Goal: Task Accomplishment & Management: Manage account settings

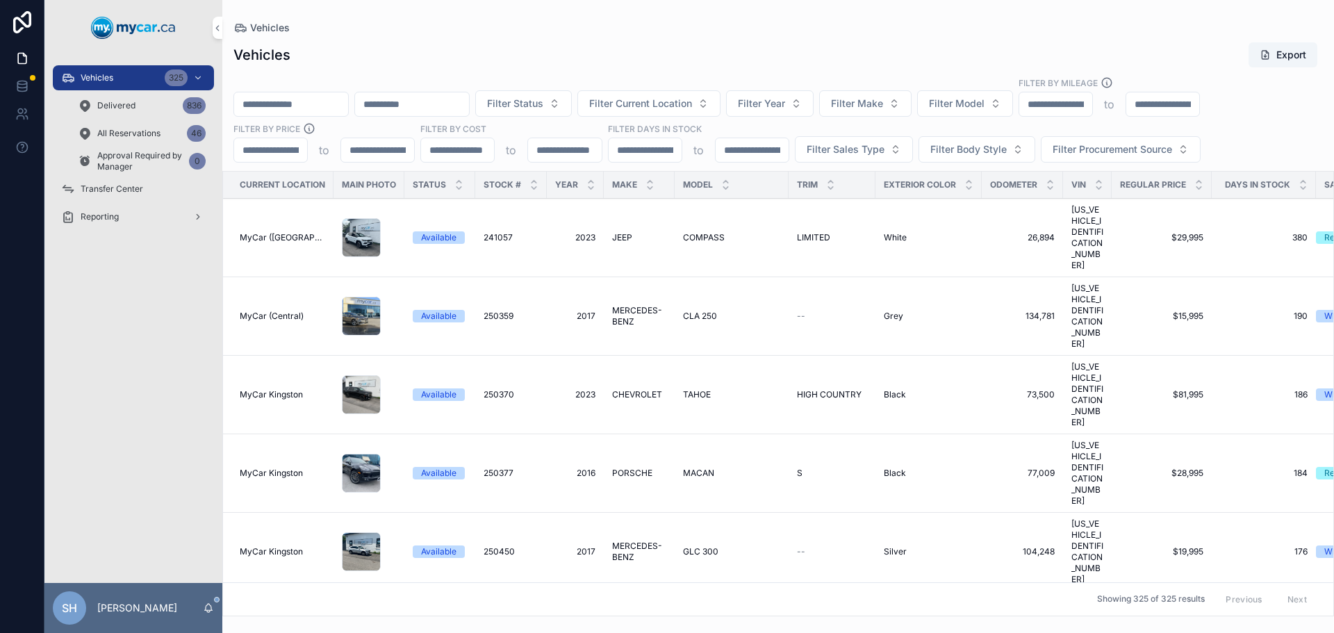
click at [453, 69] on div "Vehicles Export Filter Status Filter Current Location Filter Year Filter Make F…" at bounding box center [778, 324] width 1112 height 583
click at [543, 108] on span "Filter Status" at bounding box center [515, 104] width 56 height 14
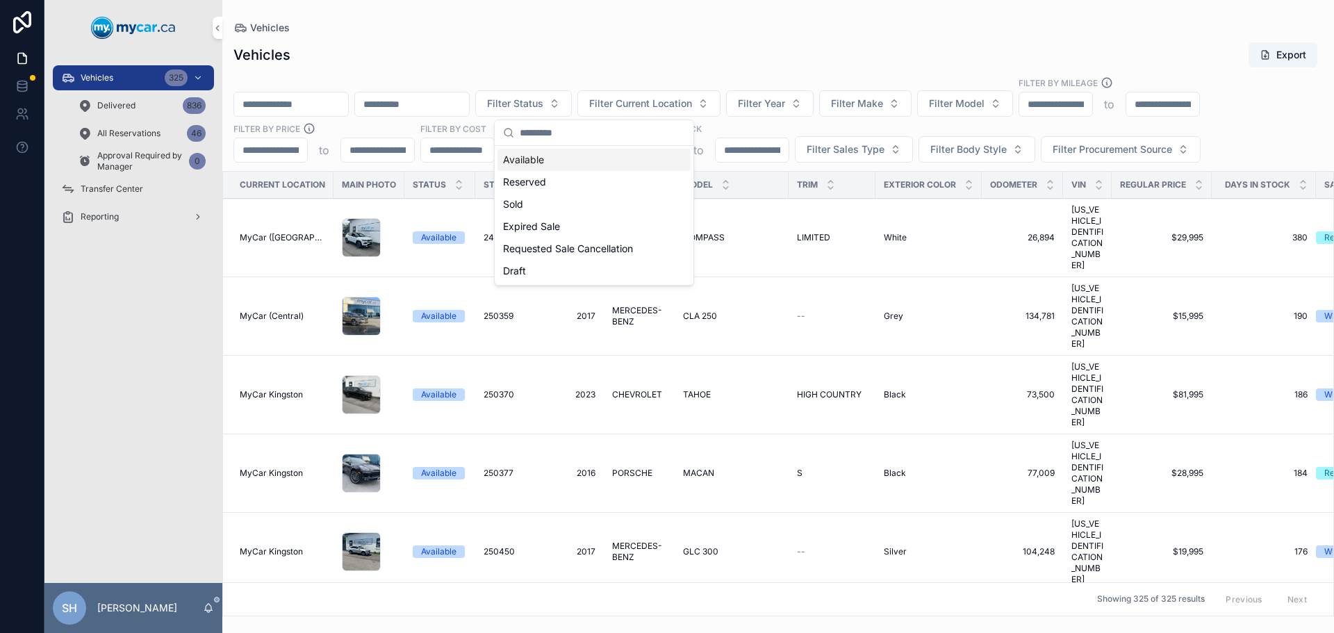
click at [521, 164] on div "Available" at bounding box center [593, 160] width 193 height 22
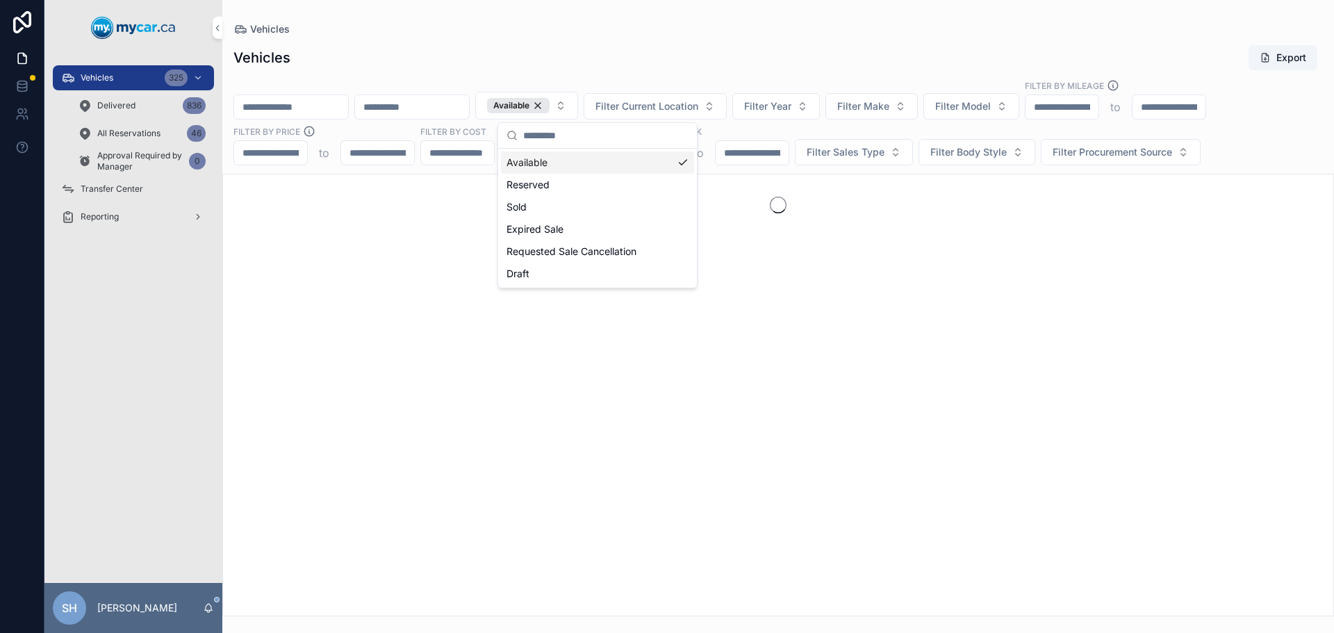
click at [823, 158] on button "Filter Sales Type" at bounding box center [854, 152] width 118 height 26
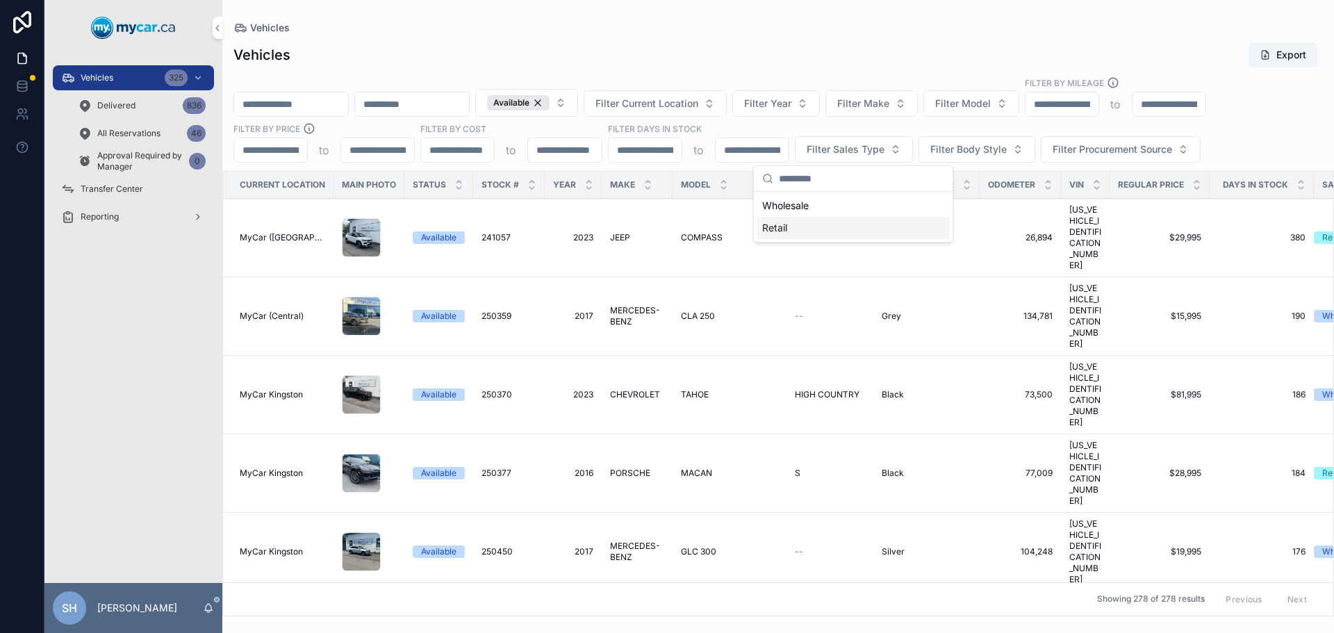
click at [786, 228] on div "Retail" at bounding box center [853, 228] width 193 height 22
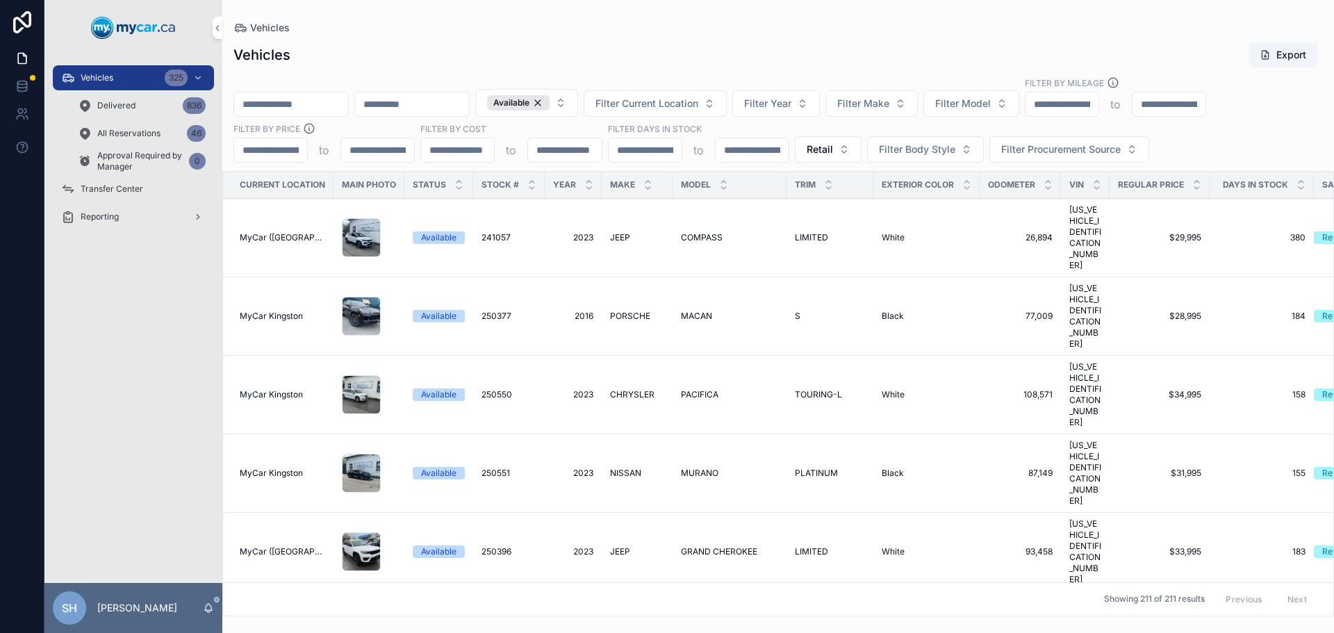
click at [752, 65] on div "Vehicles Export" at bounding box center [777, 55] width 1089 height 26
click at [698, 107] on span "Filter Current Location" at bounding box center [646, 104] width 103 height 14
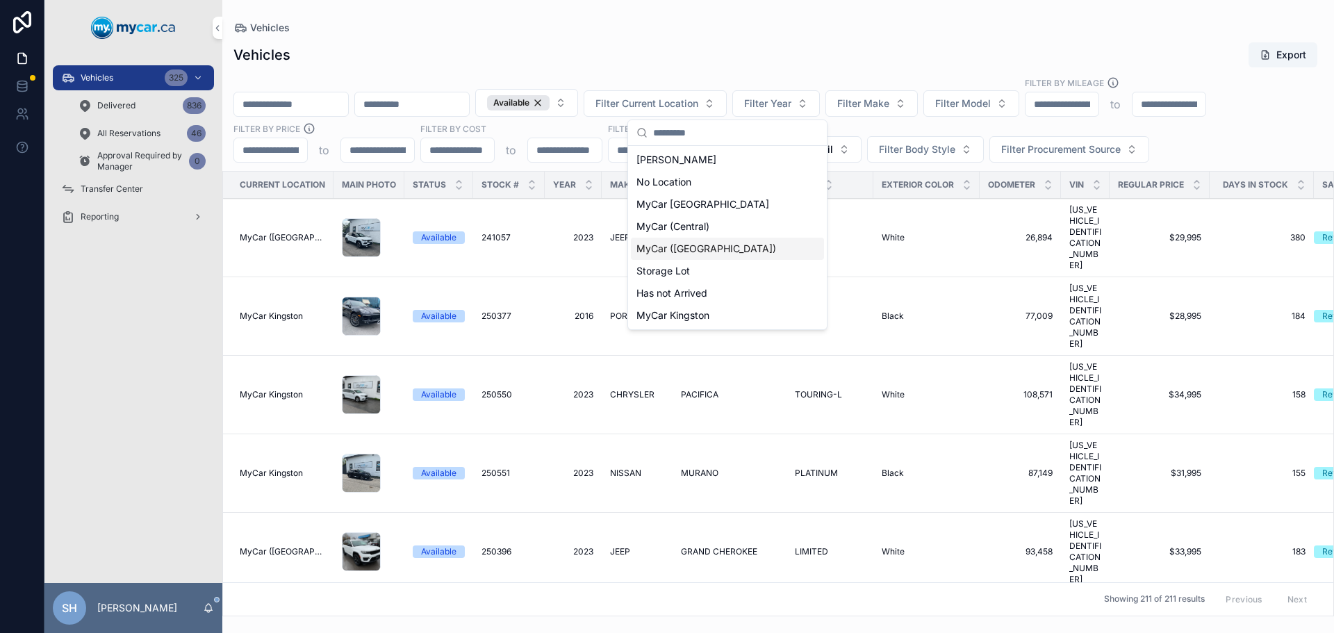
click at [708, 256] on div "MyCar ([GEOGRAPHIC_DATA])" at bounding box center [727, 249] width 193 height 22
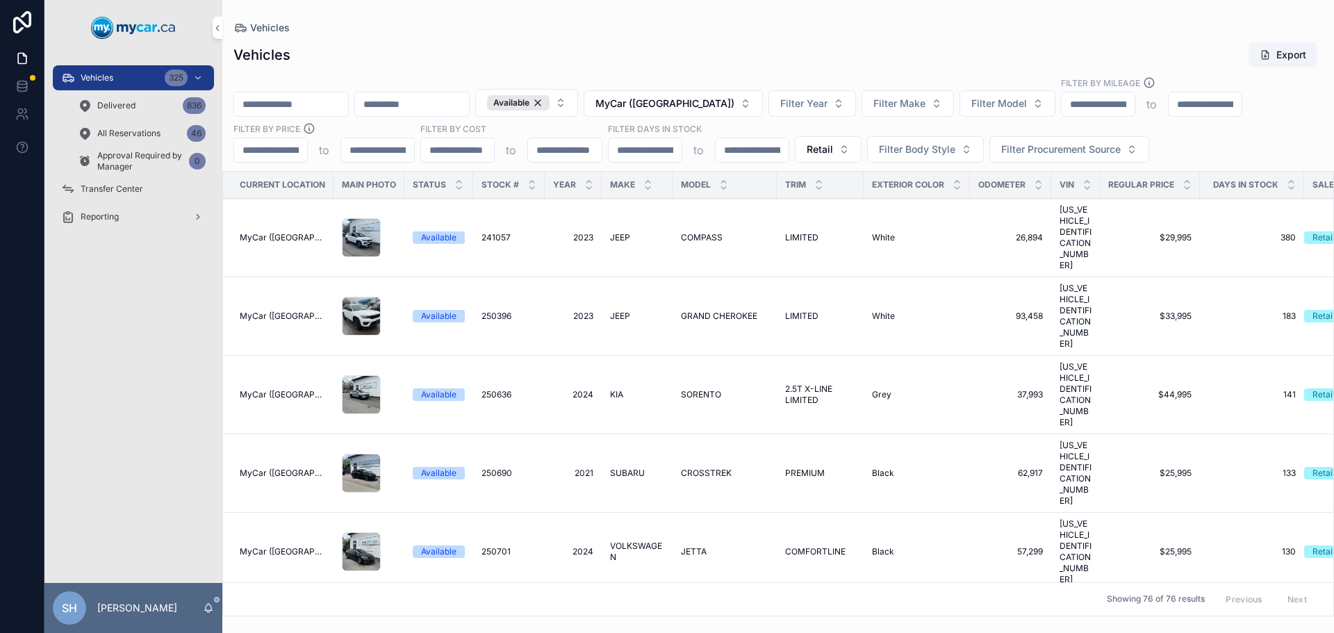
click at [707, 48] on div "Vehicles Export" at bounding box center [777, 55] width 1089 height 26
click at [1292, 182] on icon "scrollable content" at bounding box center [1291, 182] width 5 height 2
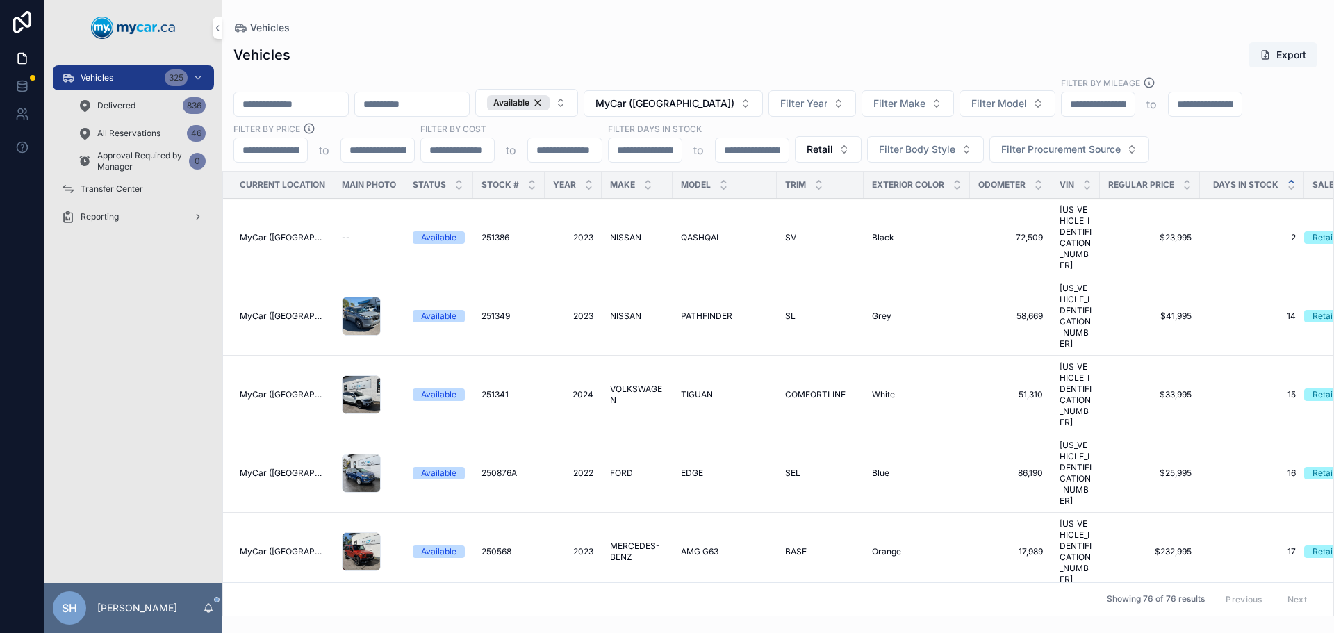
click at [1292, 190] on icon "scrollable content" at bounding box center [1291, 187] width 9 height 9
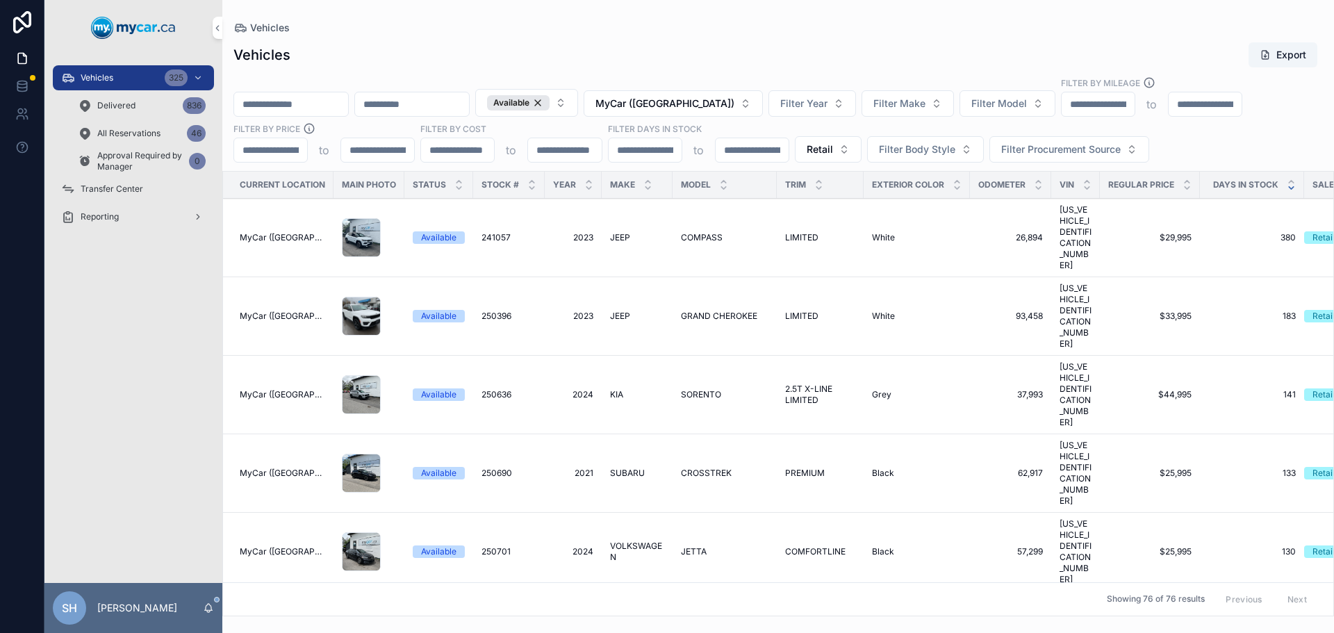
click at [646, 179] on icon "scrollable content" at bounding box center [647, 181] width 9 height 9
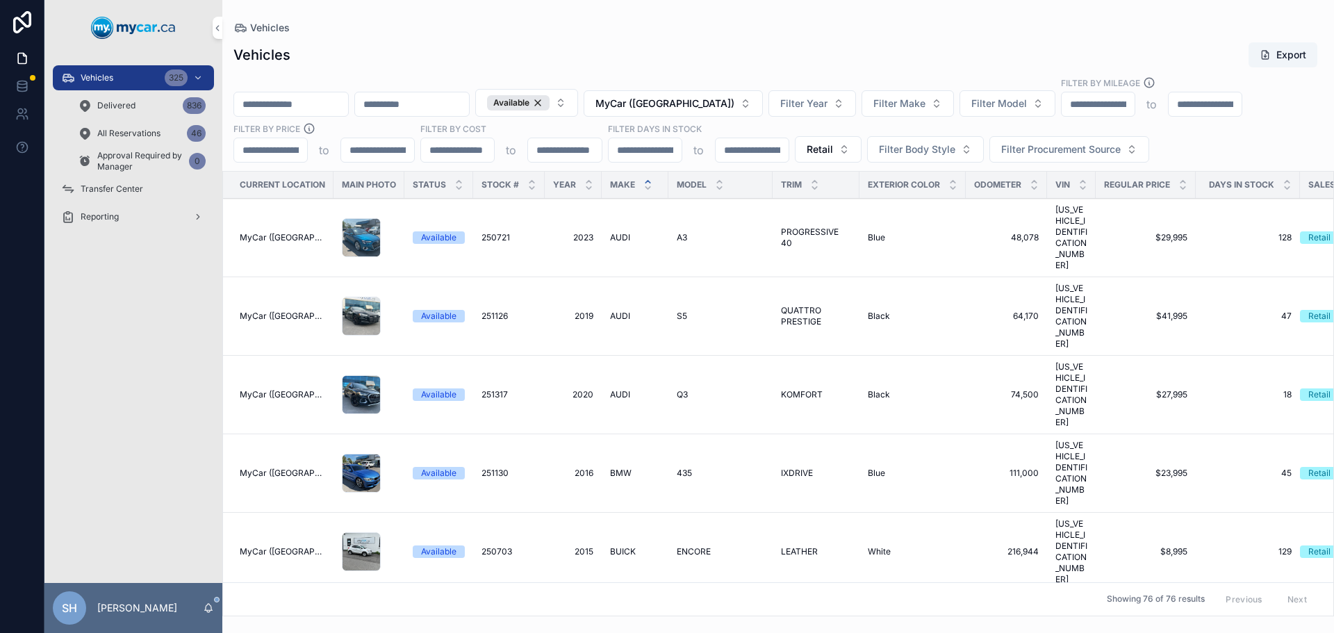
click at [887, 149] on span "Filter Body Style" at bounding box center [917, 149] width 76 height 14
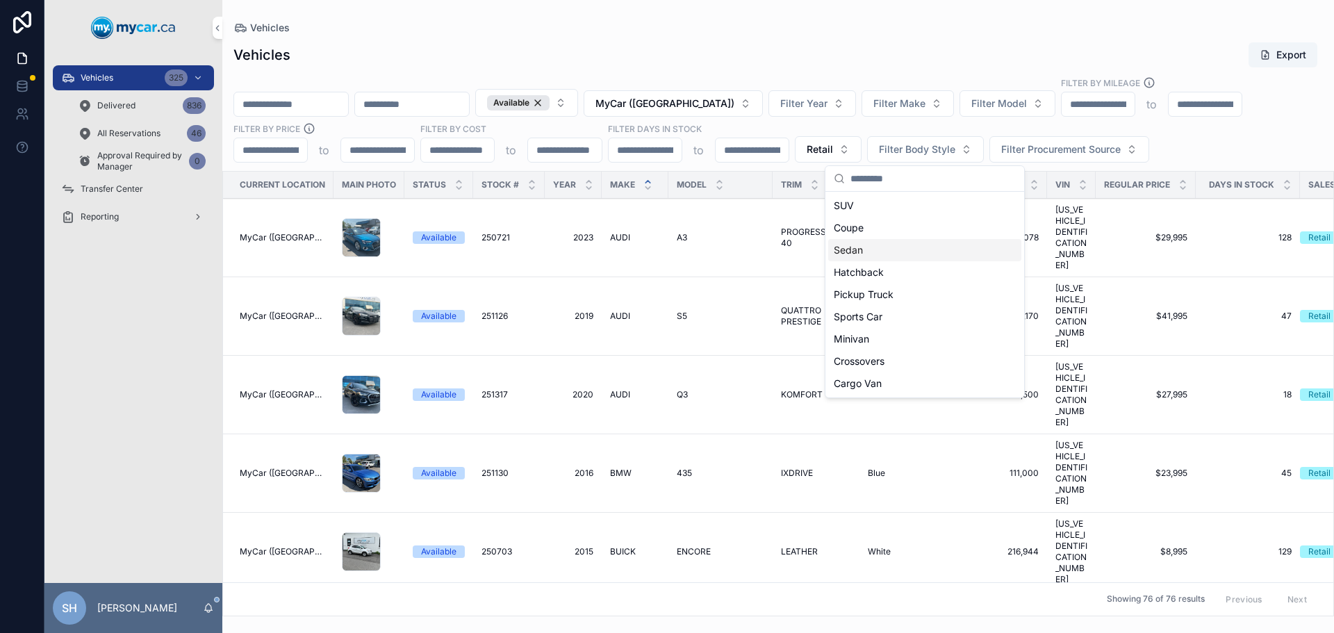
click at [847, 251] on div "Sedan" at bounding box center [924, 250] width 193 height 22
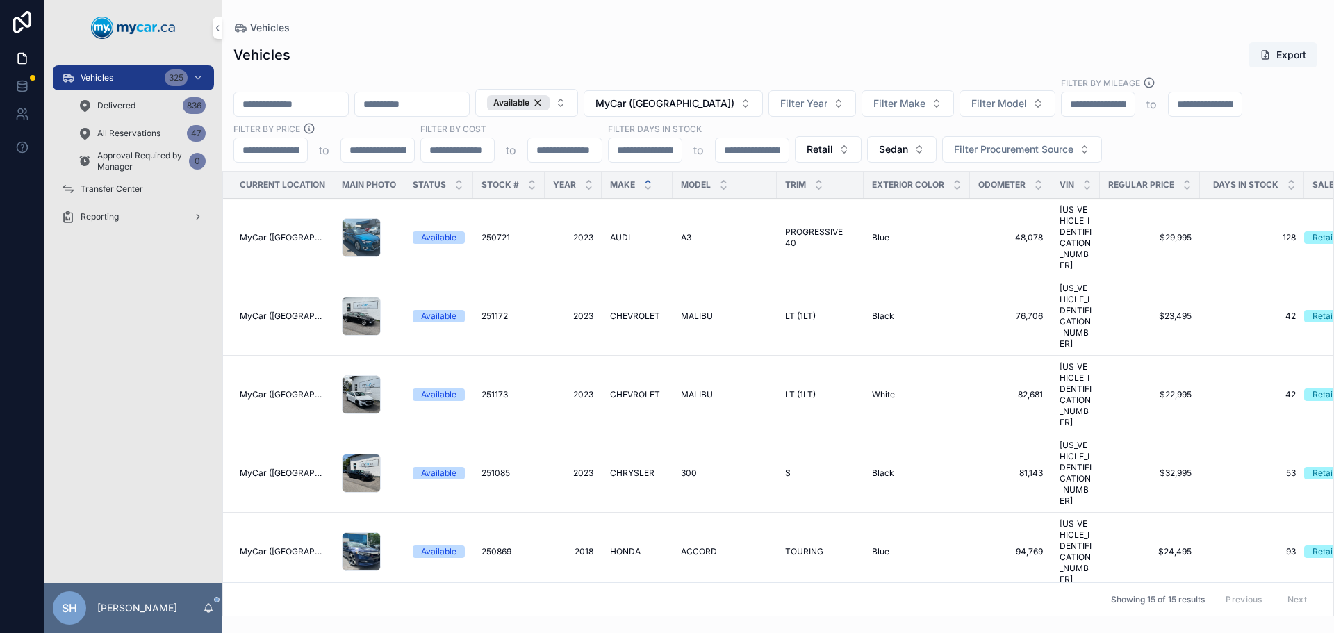
click at [124, 195] on div "Transfer Center" at bounding box center [133, 189] width 145 height 22
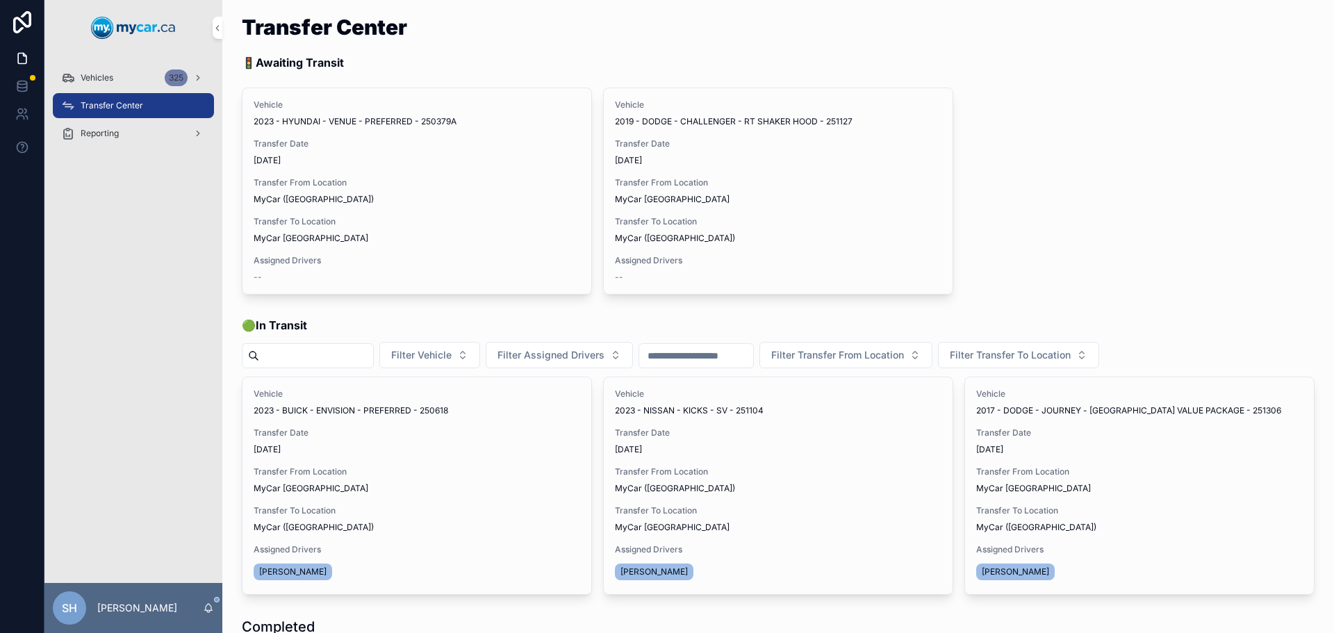
click at [100, 74] on span "Vehicles" at bounding box center [97, 77] width 33 height 11
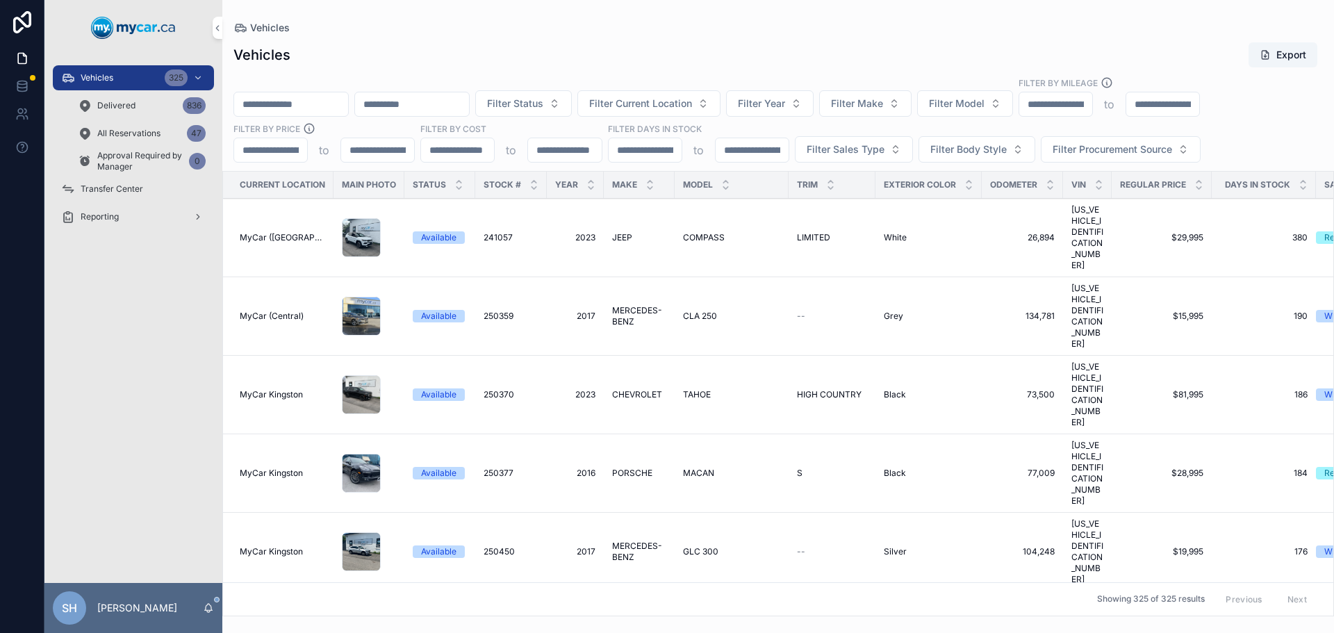
click at [293, 106] on input "scrollable content" at bounding box center [291, 103] width 114 height 19
type input "******"
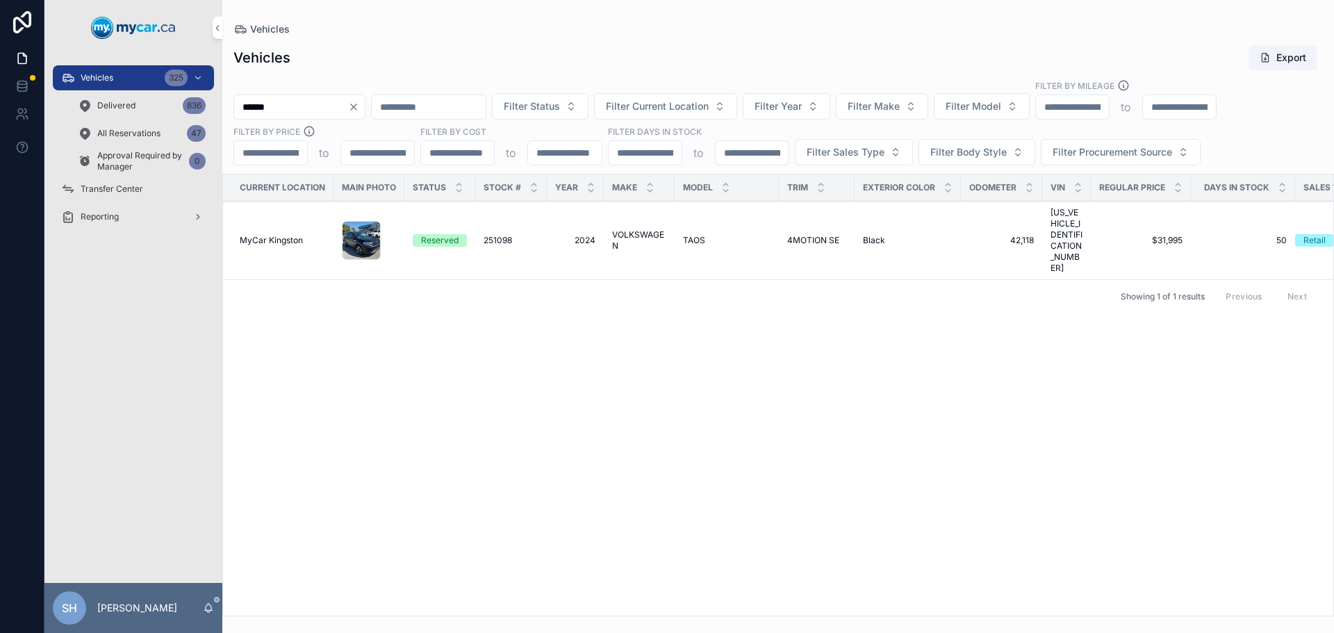
click at [628, 229] on span "VOLKSWAGEN" at bounding box center [639, 240] width 54 height 22
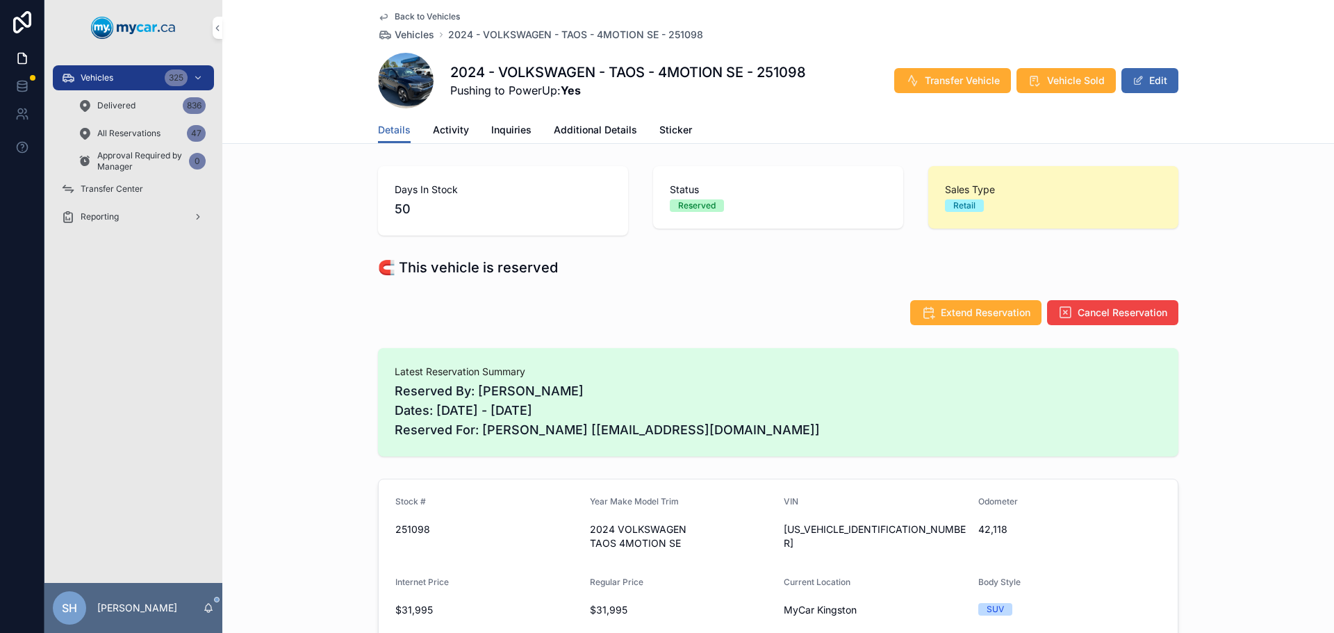
click at [445, 129] on span "Activity" at bounding box center [451, 130] width 36 height 14
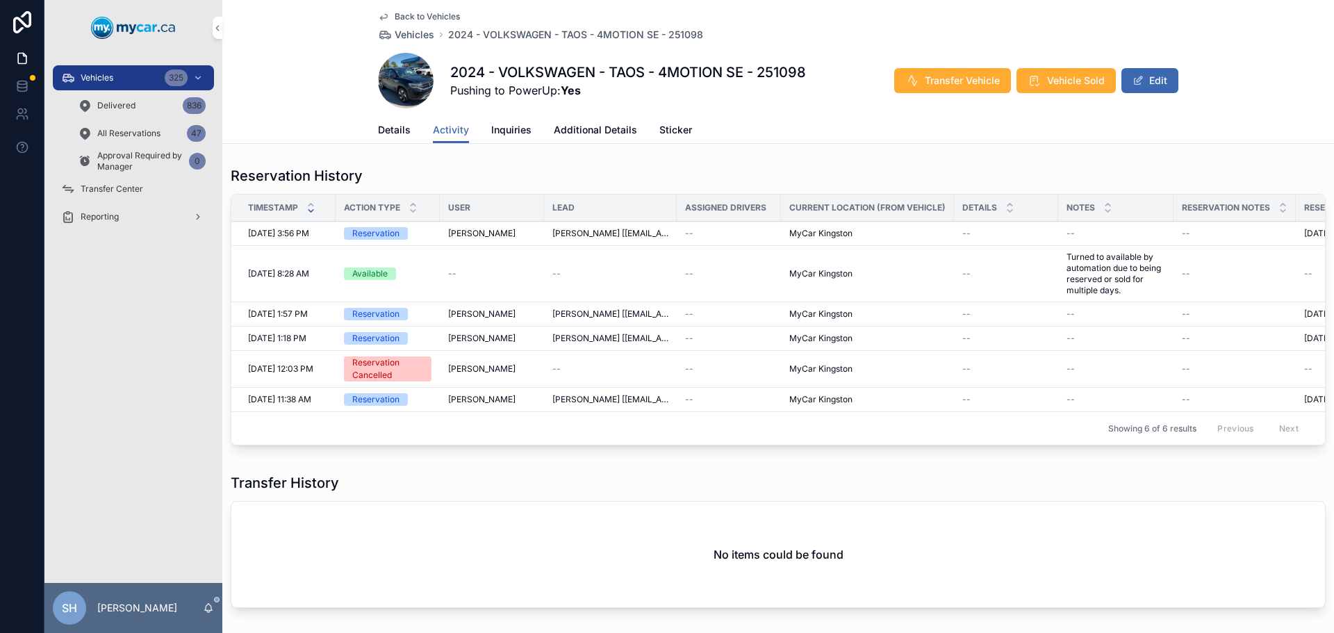
click at [382, 127] on span "Details" at bounding box center [394, 130] width 33 height 14
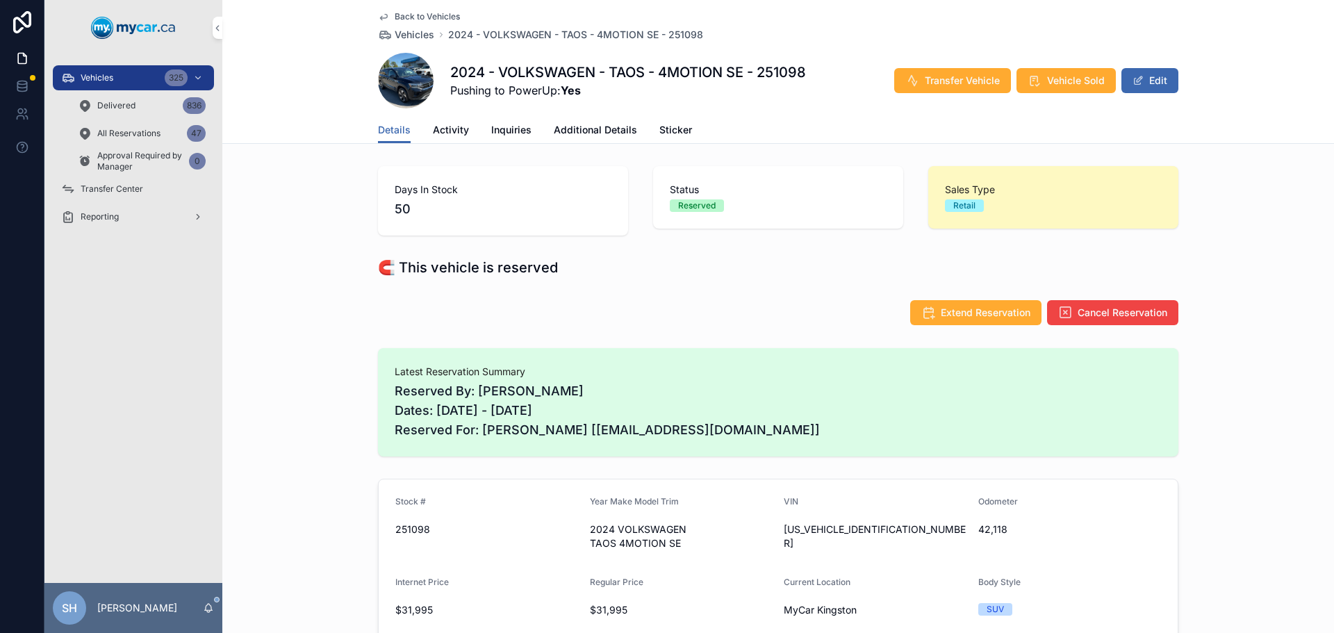
click at [960, 72] on button "Transfer Vehicle" at bounding box center [952, 80] width 117 height 25
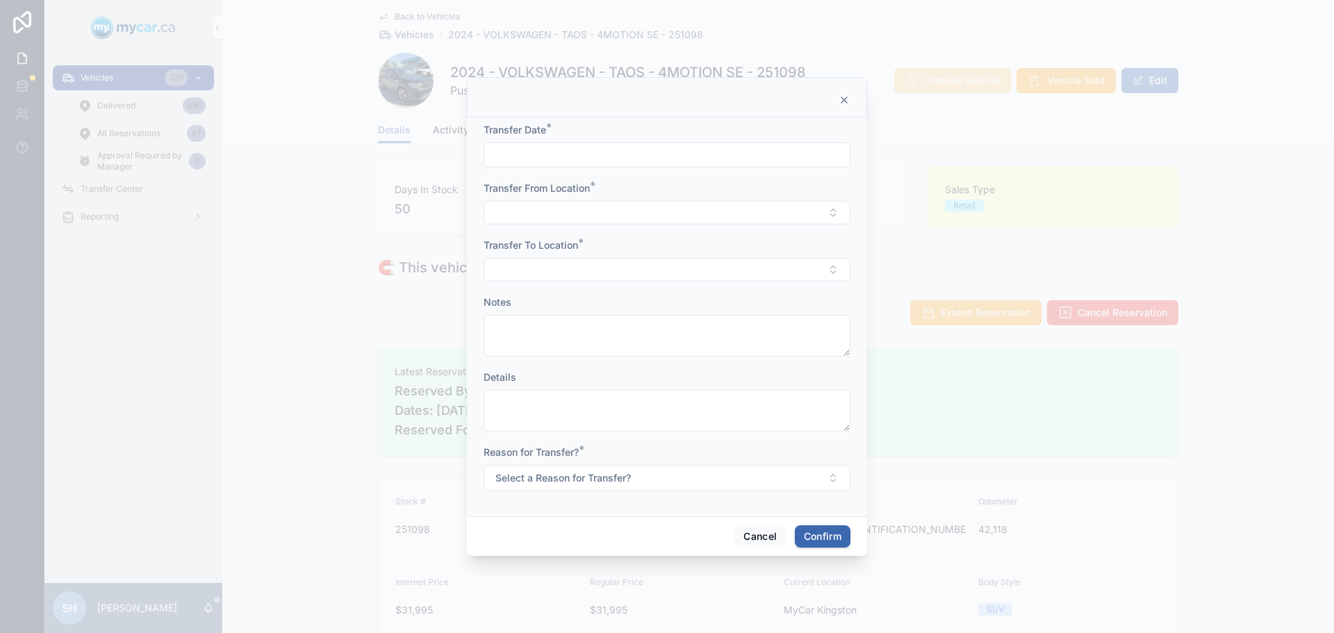
click at [523, 161] on input "text" at bounding box center [666, 154] width 365 height 19
click at [675, 191] on button "[DATE]" at bounding box center [667, 188] width 55 height 25
type input "*********"
click at [570, 198] on div "[DATE] [DATE] Su Mo Tu We Th Fr Sa 28 29 30 1 2 3 4 5 6 7 8 9 10 11 12 13 14 15…" at bounding box center [666, 289] width 193 height 245
click at [551, 209] on button "Select Button" at bounding box center [667, 213] width 367 height 24
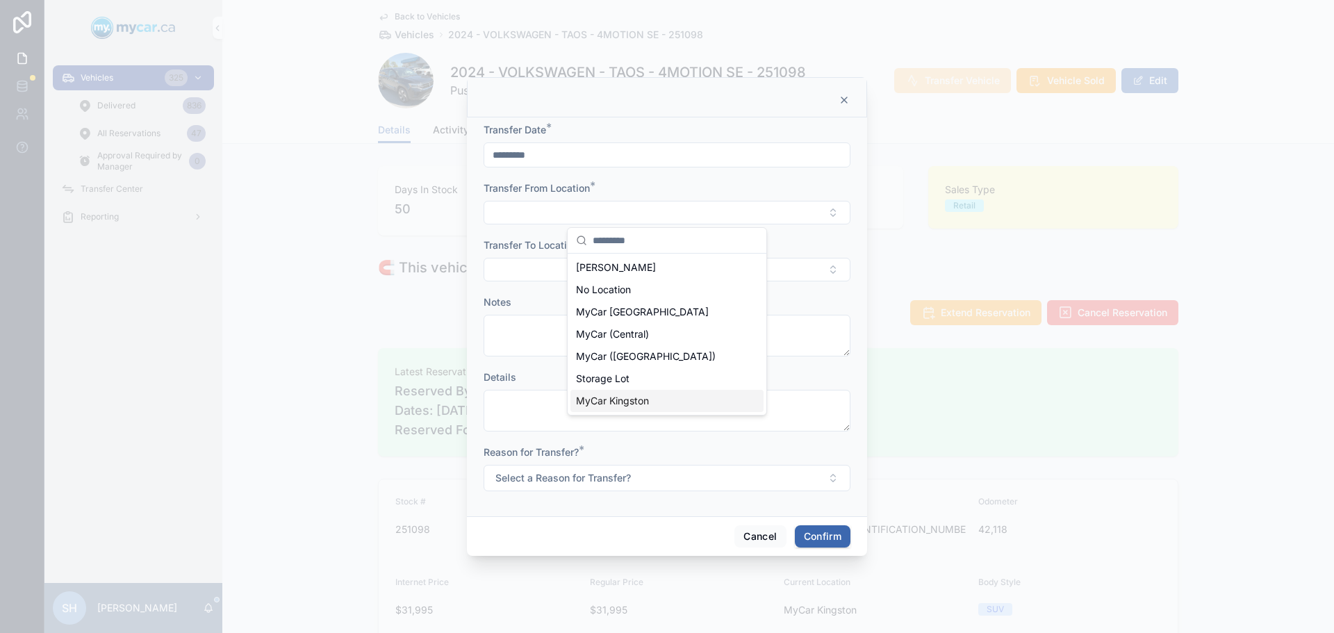
click at [639, 403] on span "MyCar Kingston" at bounding box center [612, 401] width 73 height 14
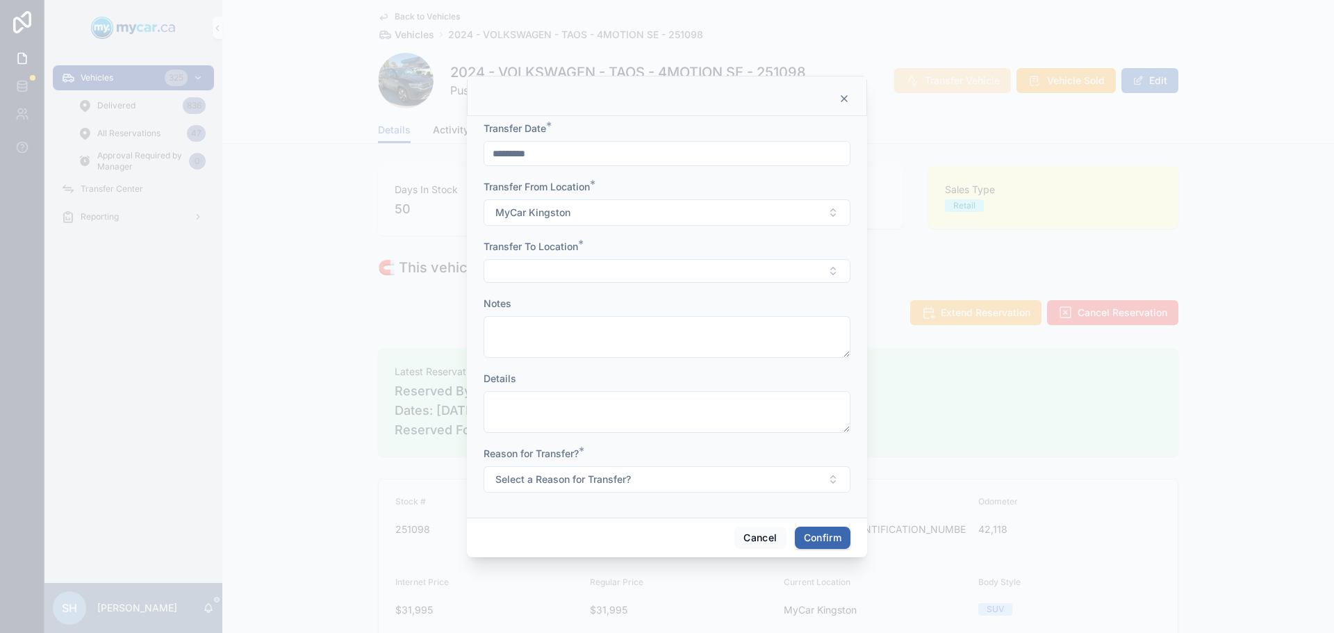
click at [538, 274] on button "Select Button" at bounding box center [667, 271] width 367 height 24
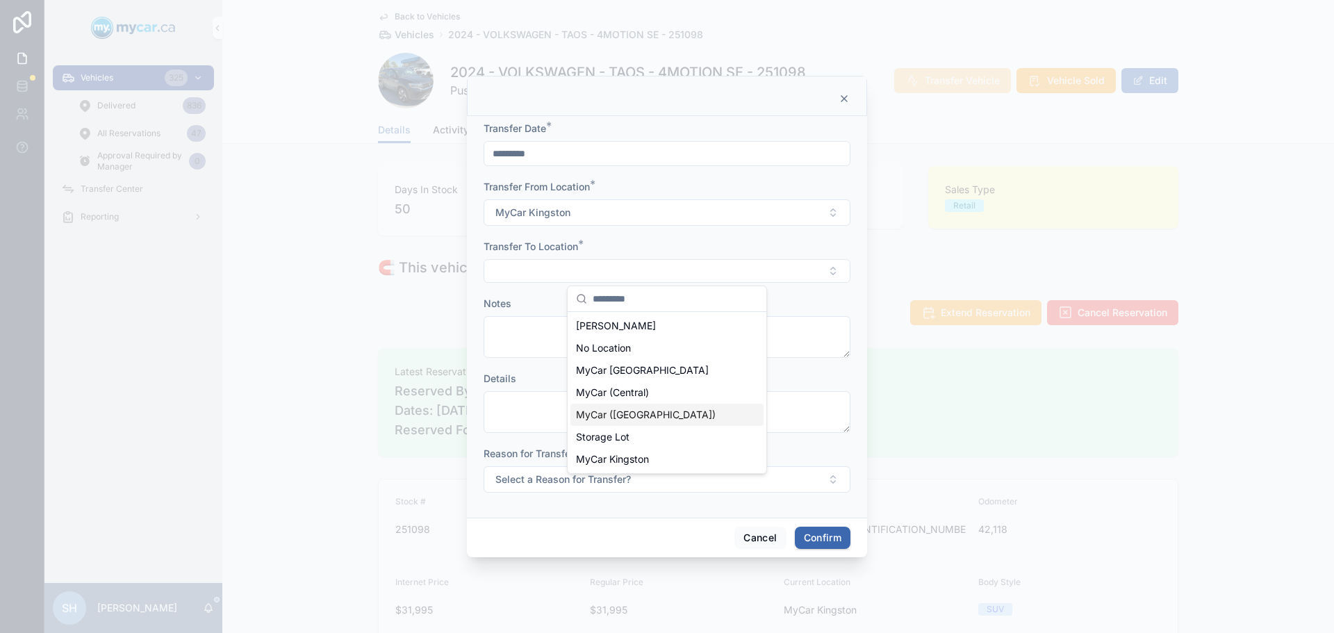
click at [638, 415] on span "MyCar ([GEOGRAPHIC_DATA])" at bounding box center [646, 415] width 140 height 14
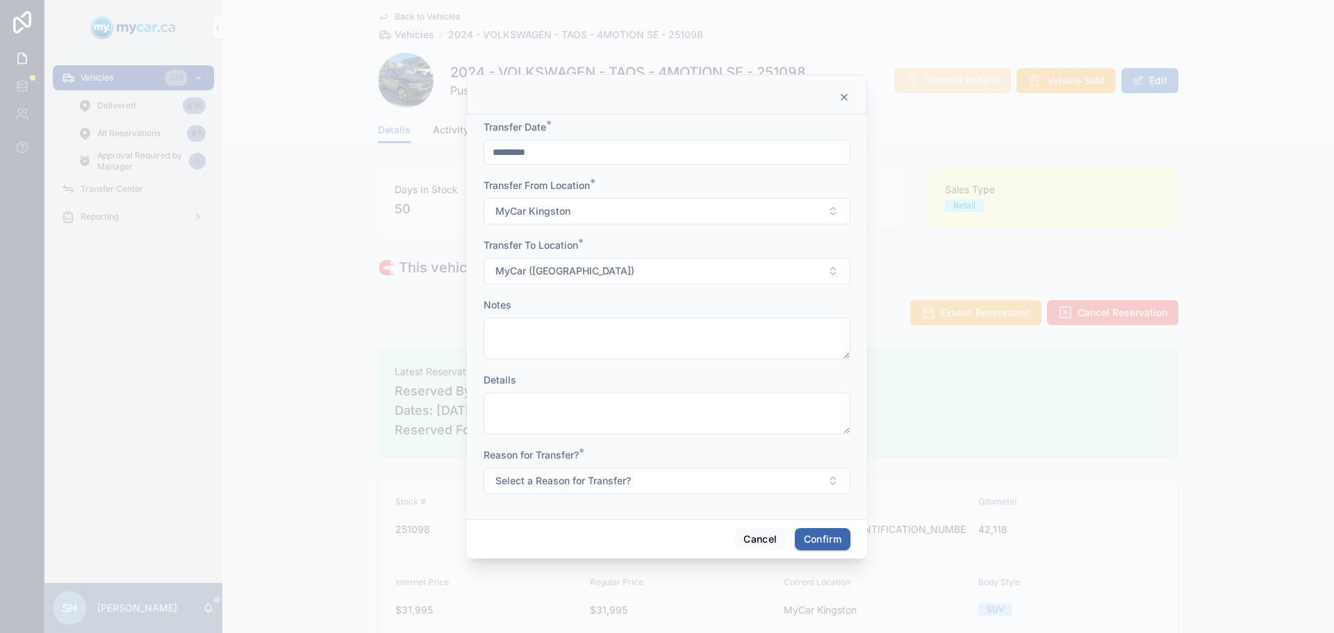
click at [643, 474] on button "Select a Reason for Transfer?" at bounding box center [667, 481] width 367 height 26
click at [602, 560] on div "For Show" at bounding box center [603, 557] width 38 height 13
click at [825, 541] on button "Confirm" at bounding box center [823, 539] width 56 height 22
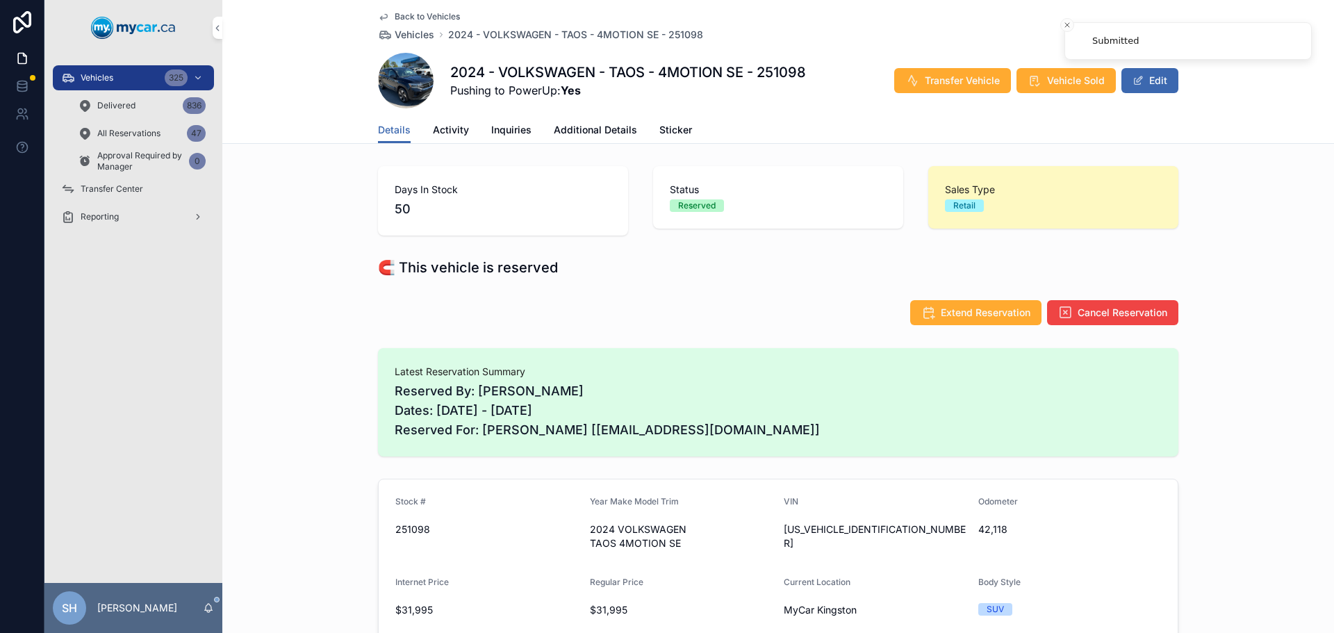
click at [120, 189] on span "Transfer Center" at bounding box center [112, 188] width 63 height 11
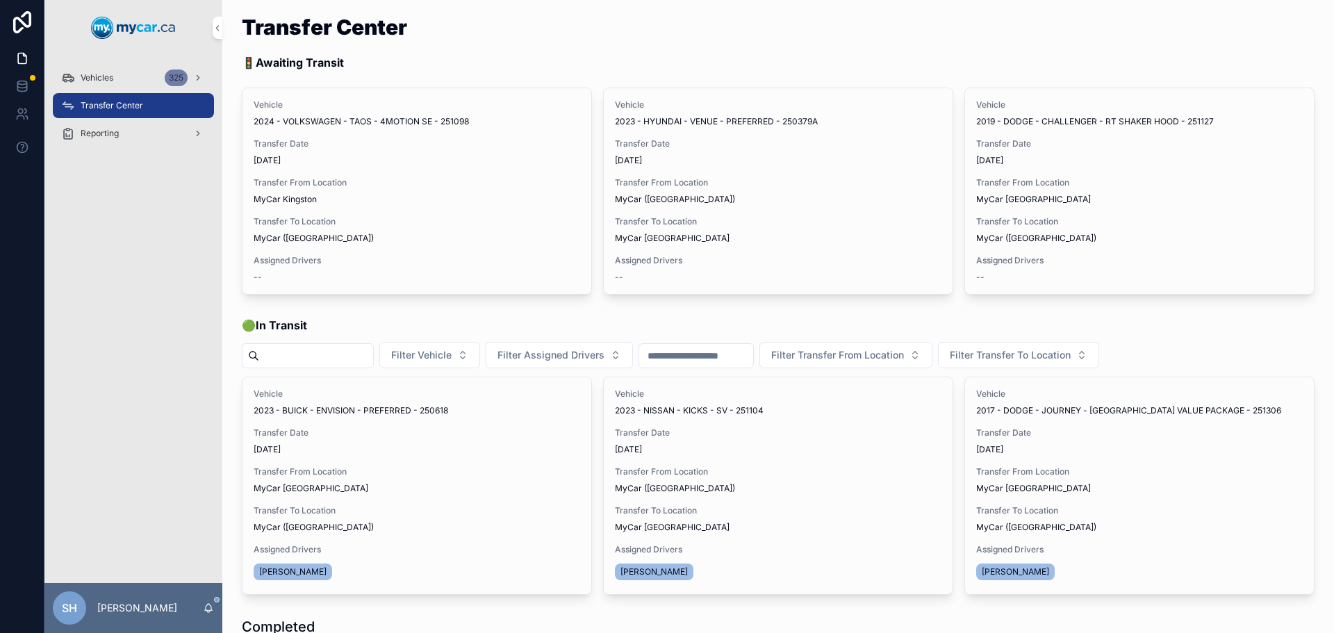
click at [0, 0] on span "Assign Driver" at bounding box center [0, 0] width 0 height 0
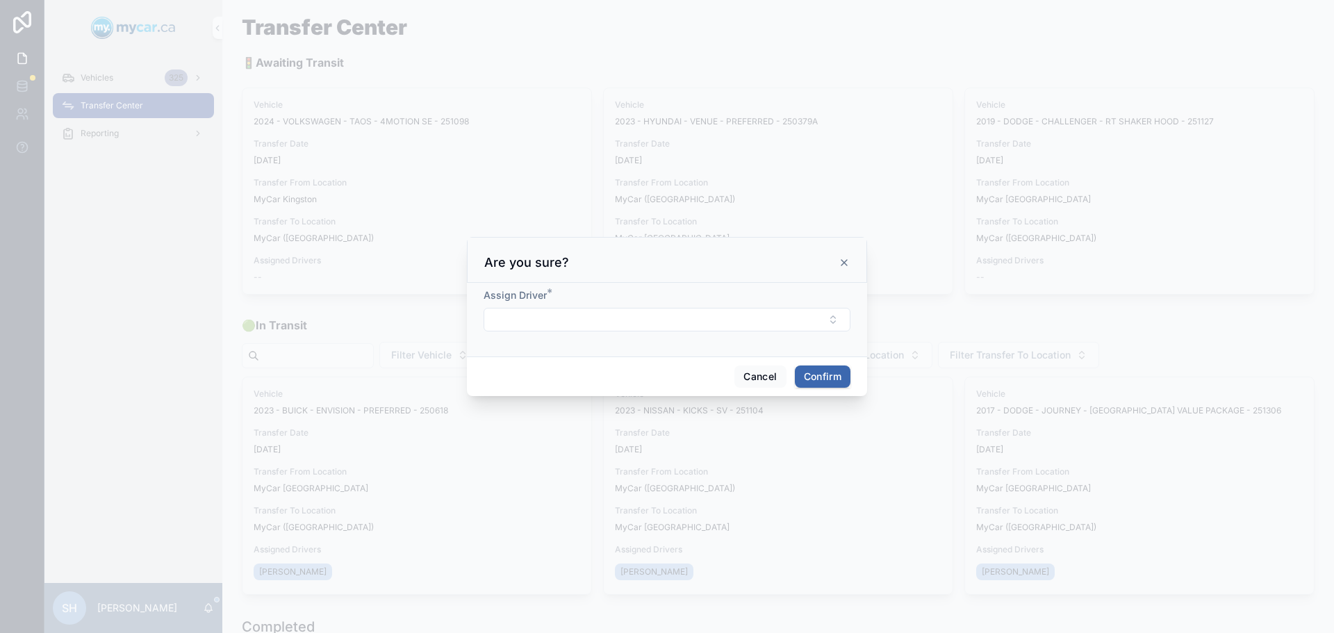
click at [529, 312] on button "Select Button" at bounding box center [667, 320] width 367 height 24
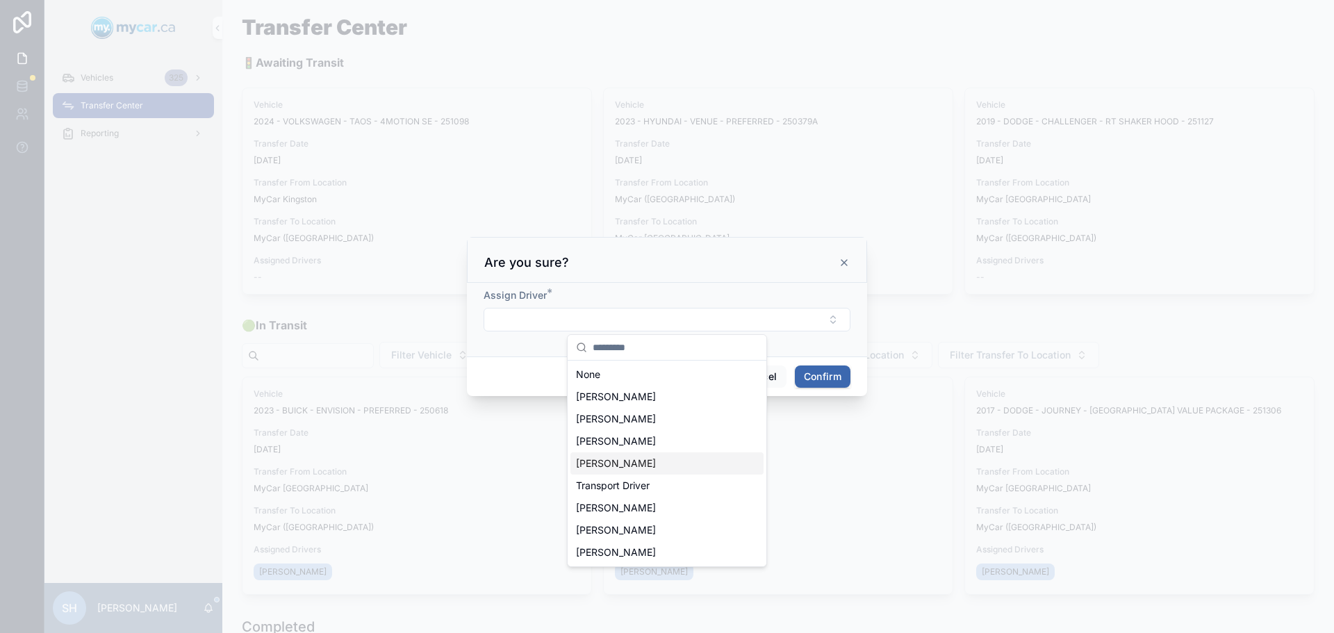
click at [624, 463] on span "[PERSON_NAME]" at bounding box center [616, 463] width 80 height 14
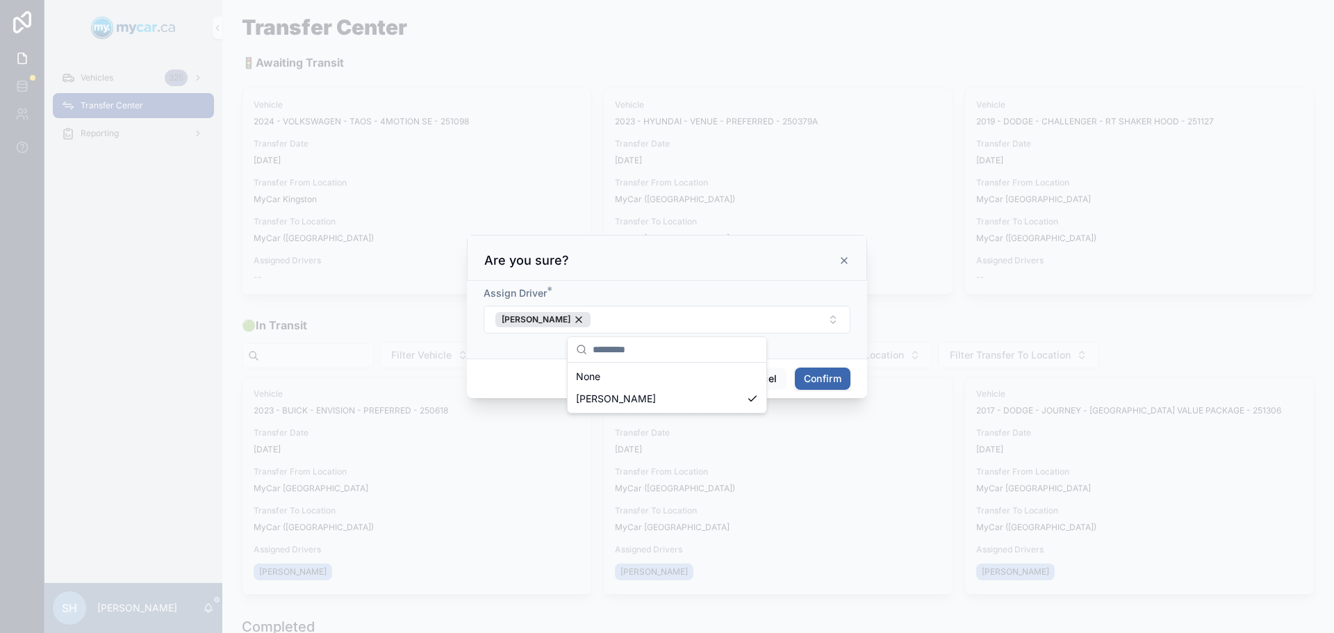
click at [834, 370] on button "Confirm" at bounding box center [823, 379] width 56 height 22
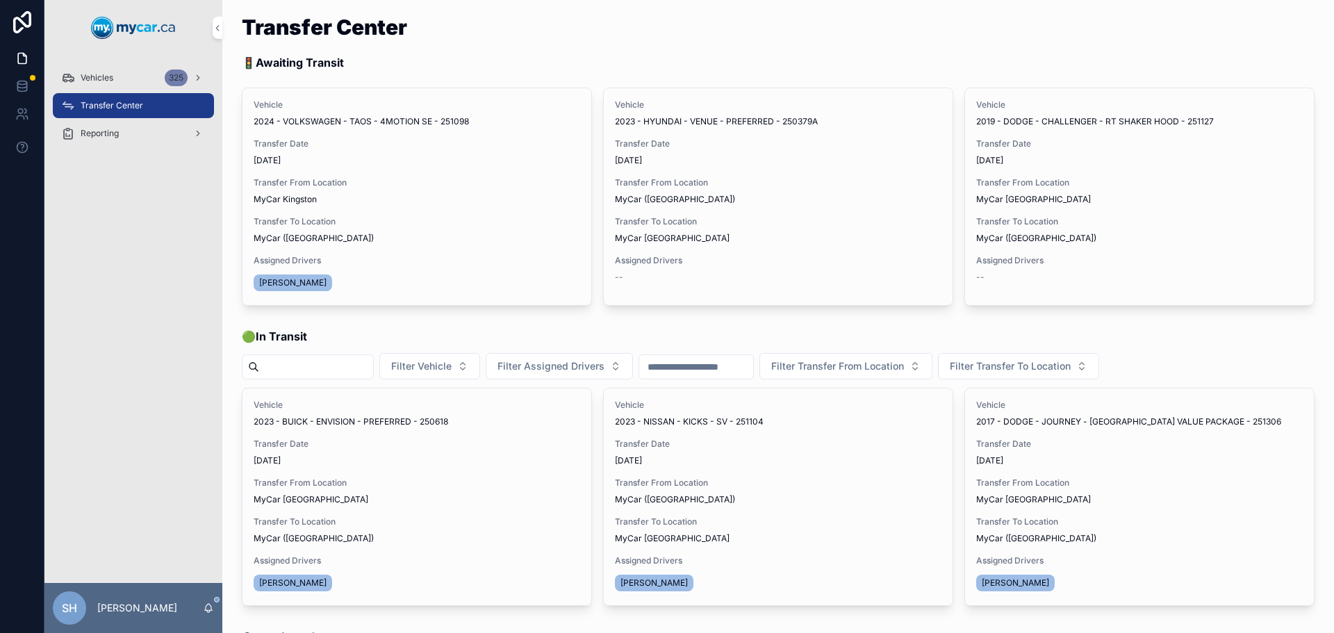
click at [0, 0] on span "Begin Trip" at bounding box center [0, 0] width 0 height 0
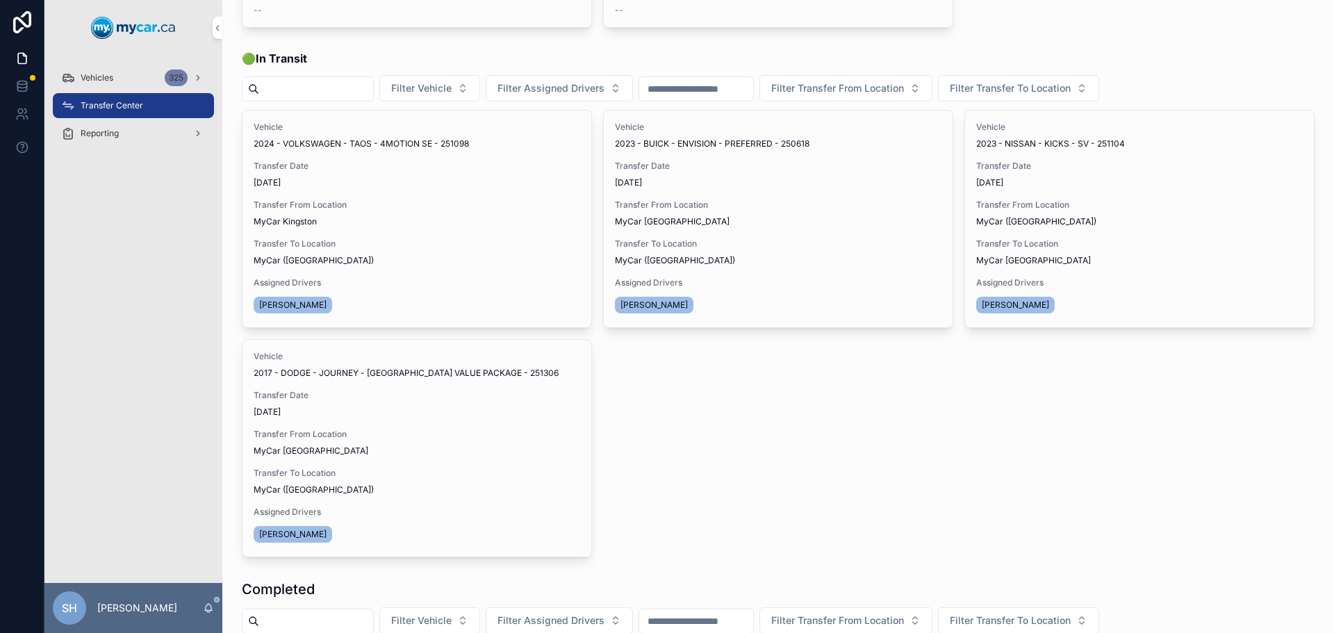
scroll to position [278, 0]
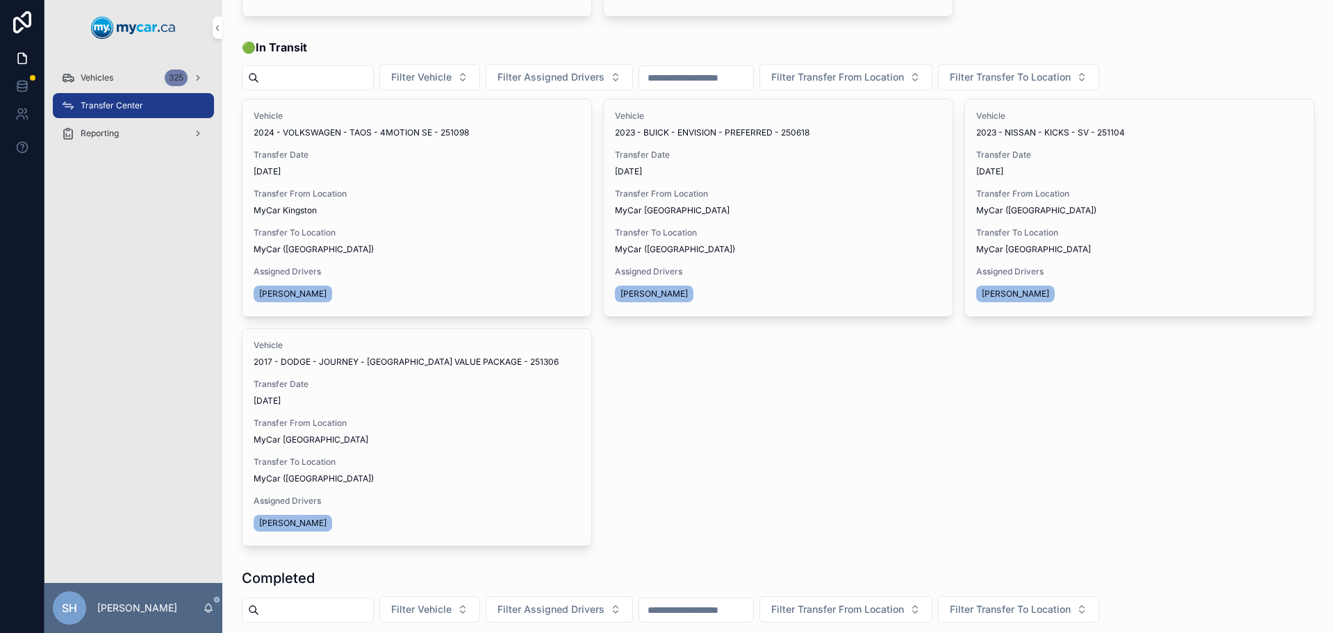
click at [0, 0] on span "Transfer Done" at bounding box center [0, 0] width 0 height 0
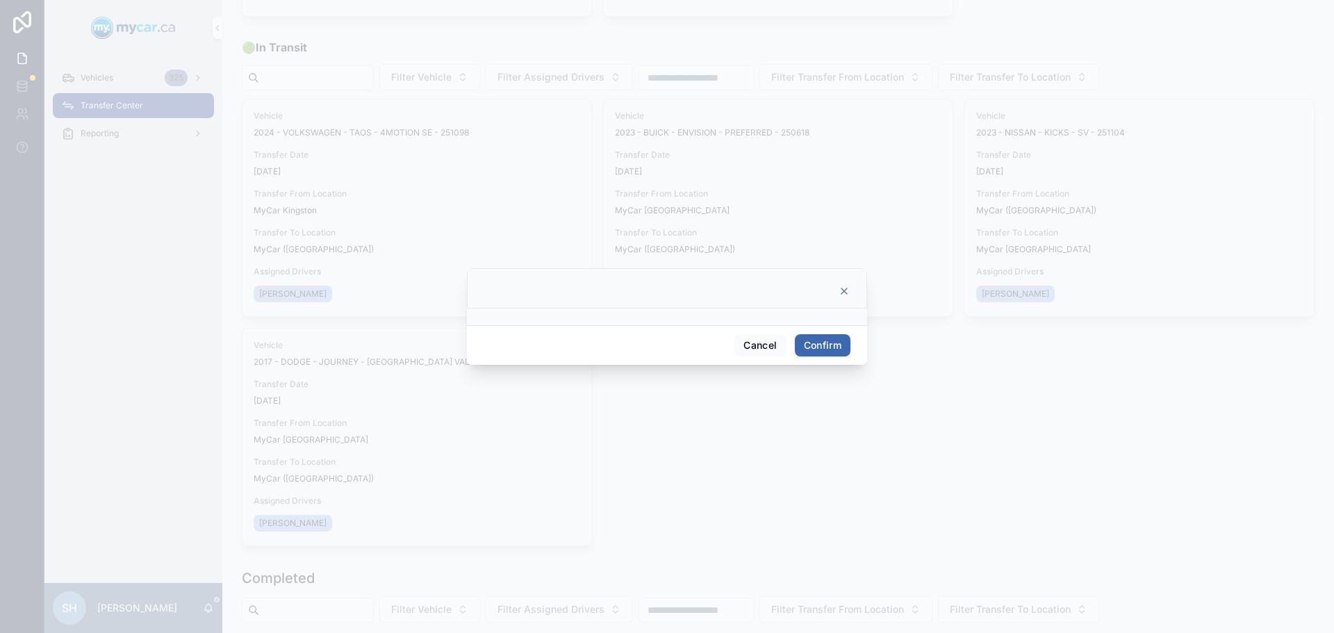
click at [814, 349] on button "Confirm" at bounding box center [823, 345] width 56 height 22
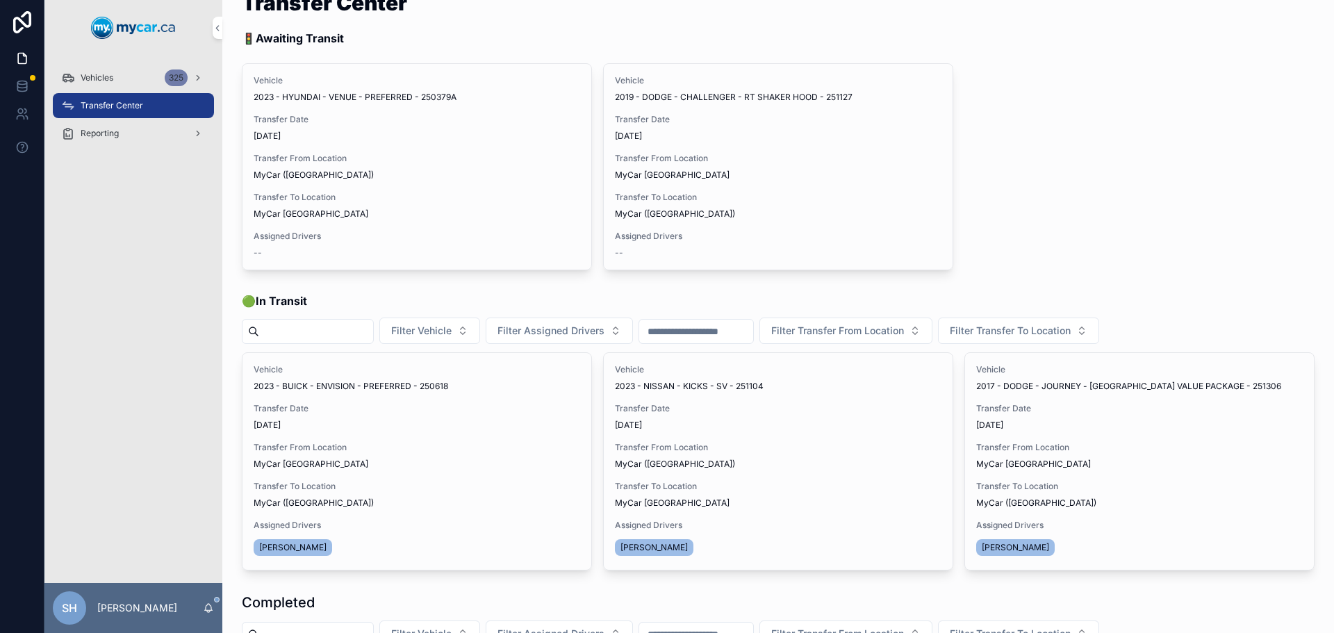
scroll to position [0, 0]
